Goal: Task Accomplishment & Management: Use online tool/utility

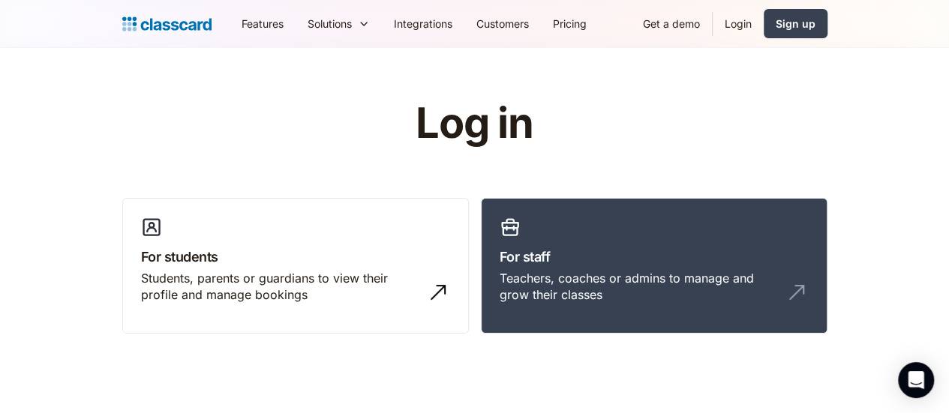
click at [764, 26] on link "Login" at bounding box center [738, 24] width 51 height 34
click at [764, 19] on link "Login" at bounding box center [738, 24] width 51 height 34
click at [764, 29] on link "Login" at bounding box center [738, 24] width 51 height 34
